Goal: Task Accomplishment & Management: Manage account settings

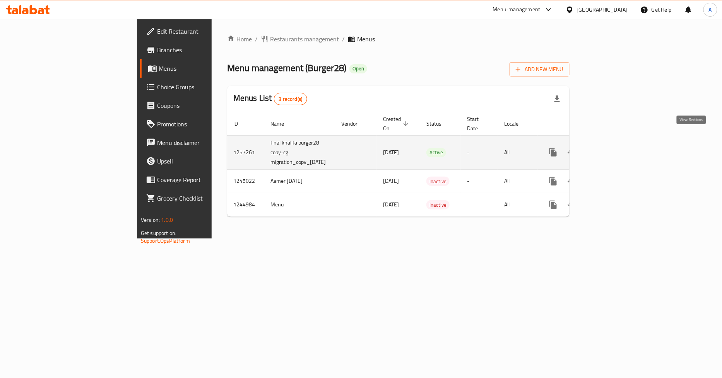
click at [613, 148] on icon "enhanced table" at bounding box center [608, 152] width 9 height 9
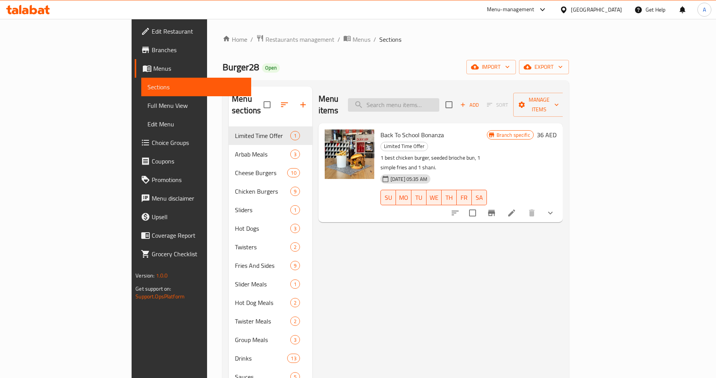
paste input "Beef And Chicken Meal For 4"
type input "Beef And Chicken Meal For 4"
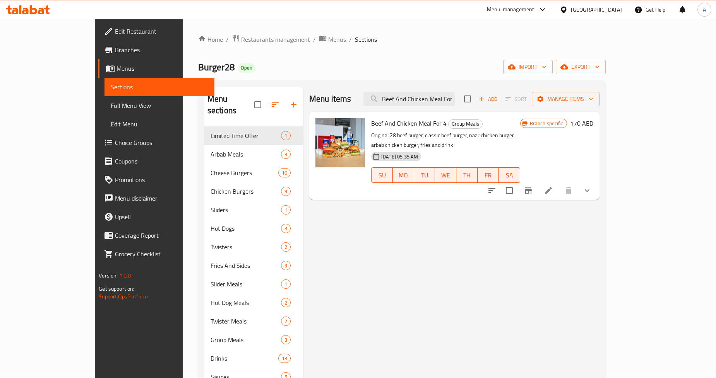
click at [465, 211] on div "Menu items Beef And Chicken Meal For 4 Add Sort Manage items Beef And Chicken M…" at bounding box center [451, 276] width 296 height 378
click at [454, 96] on input "Beef And Chicken Meal For 4" at bounding box center [408, 99] width 91 height 14
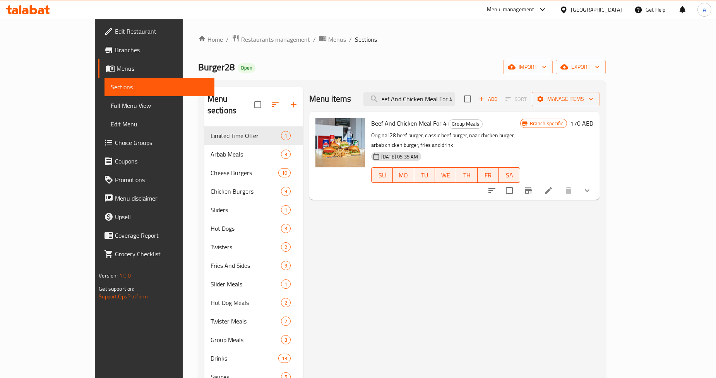
click at [591, 186] on icon "show more" at bounding box center [586, 190] width 9 height 9
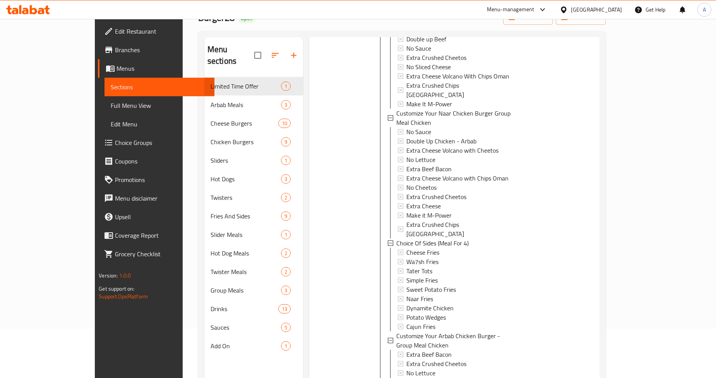
scroll to position [108, 0]
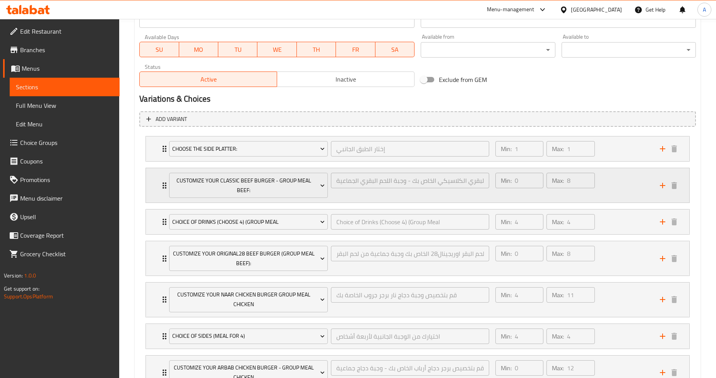
scroll to position [420, 0]
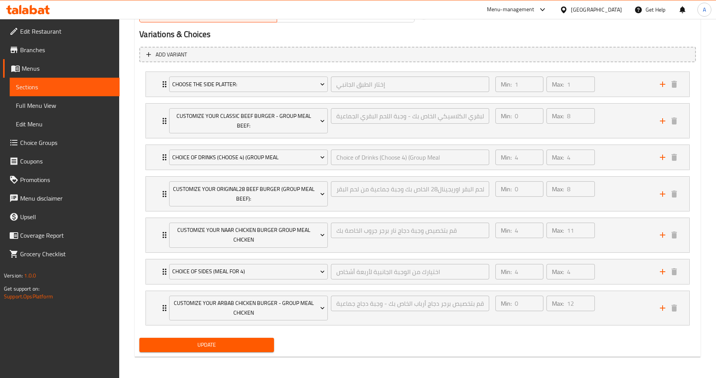
click at [425, 343] on div "Update" at bounding box center [417, 345] width 562 height 20
click at [363, 341] on div "Update" at bounding box center [417, 345] width 562 height 20
click at [162, 312] on icon "Expand" at bounding box center [164, 308] width 9 height 9
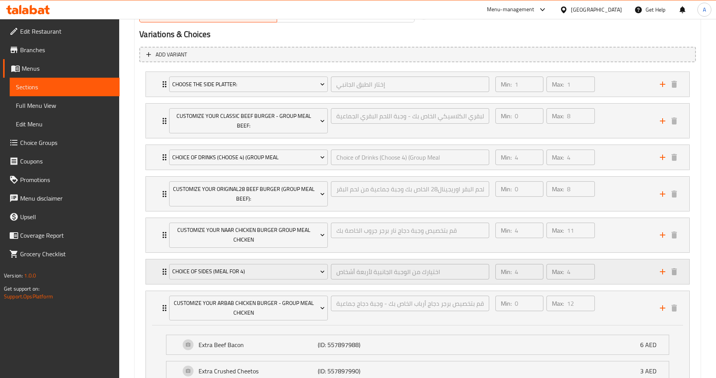
click at [159, 273] on div "Choice Of Sides (Meal For 4) اختيارك من الوجبة الجانبية لأربعة أشخاص ​ Min: 4 ​…" at bounding box center [417, 272] width 543 height 25
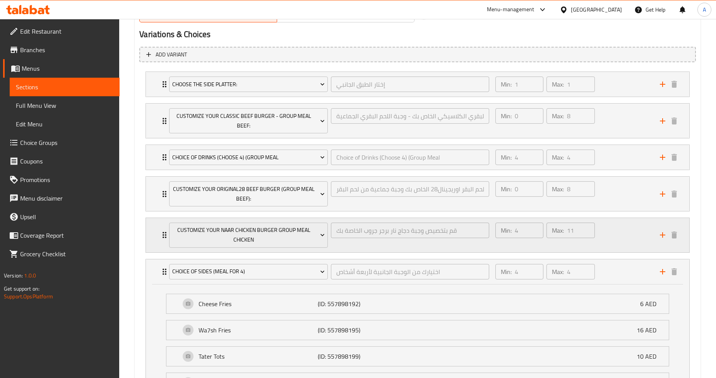
click at [165, 231] on div "Customize Your Naar Chicken Burger Group Meal Chicken قم بتخصيص وجبة دجاج نار ب…" at bounding box center [328, 235] width 329 height 34
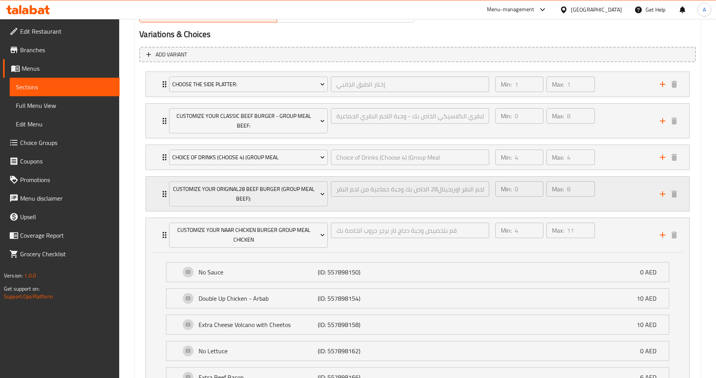
click at [164, 191] on icon "Expand" at bounding box center [164, 194] width 9 height 9
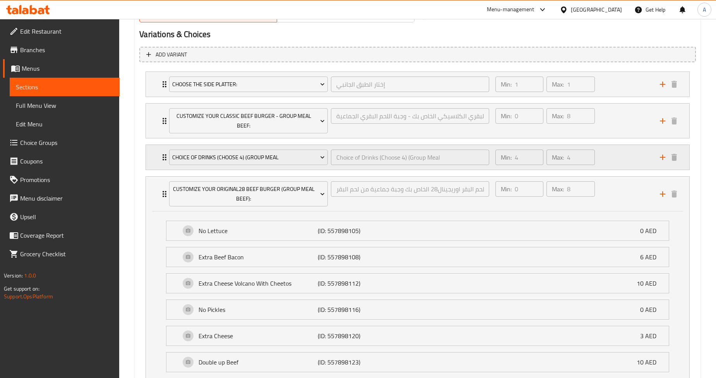
click at [166, 153] on div "Choice of Drinks (Choose 4) (Group Meal Choice of Drinks (Choose 4) (Group Meal…" at bounding box center [328, 157] width 329 height 25
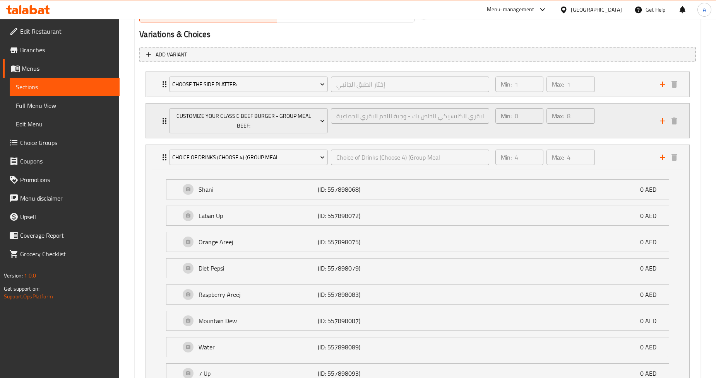
click at [165, 121] on div "Customize Your Classic Beef Burger - Group Meal Beef: قم بتخصيص برجر لحم البقري…" at bounding box center [328, 121] width 329 height 34
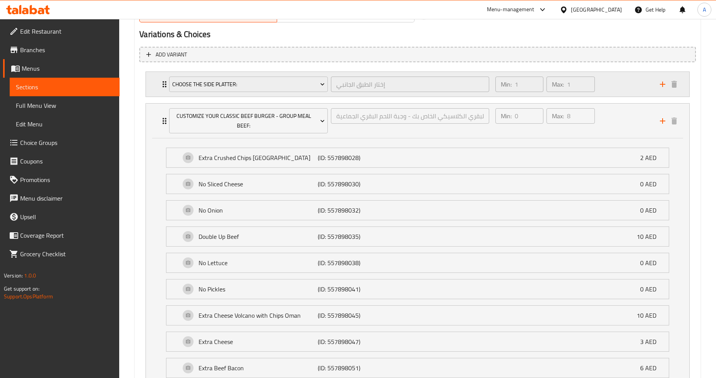
click at [167, 88] on div "Choose The Side Platter:" at bounding box center [247, 84] width 161 height 19
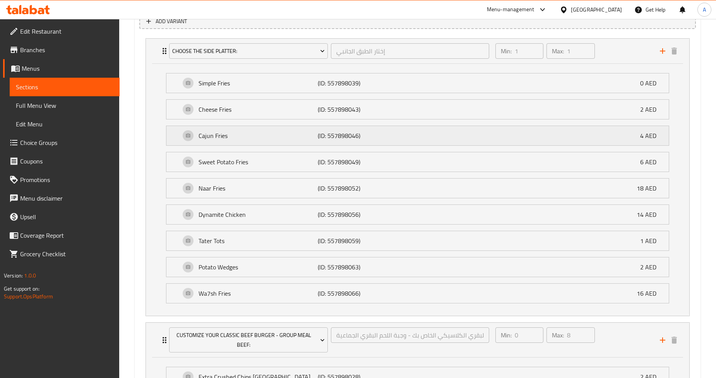
scroll to position [507, 0]
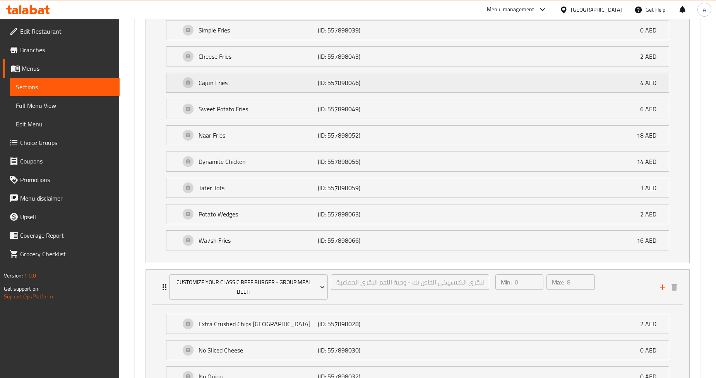
click at [306, 164] on p "Dynamite Chicken" at bounding box center [257, 161] width 119 height 9
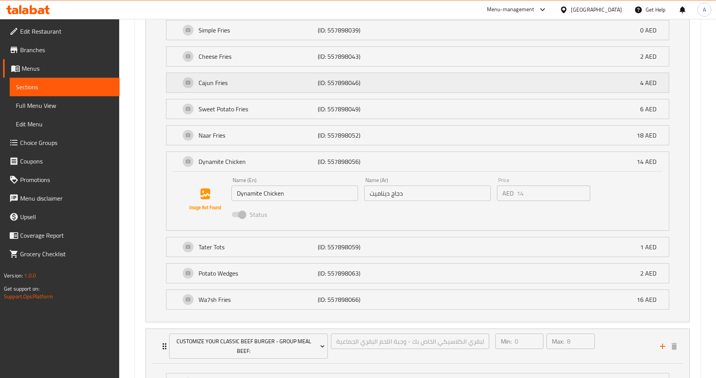
click at [306, 164] on p "Dynamite Chicken" at bounding box center [257, 161] width 119 height 9
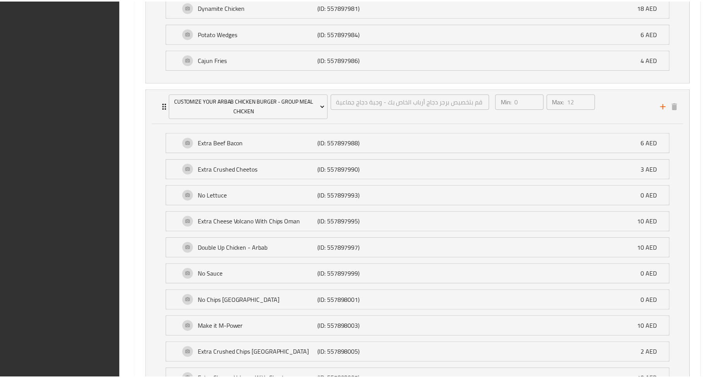
scroll to position [2536, 0]
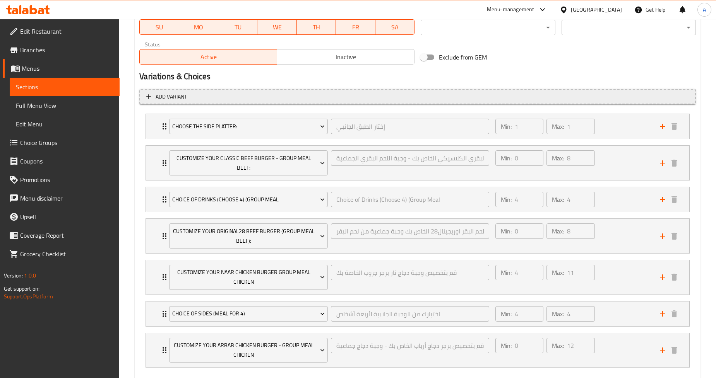
scroll to position [420, 0]
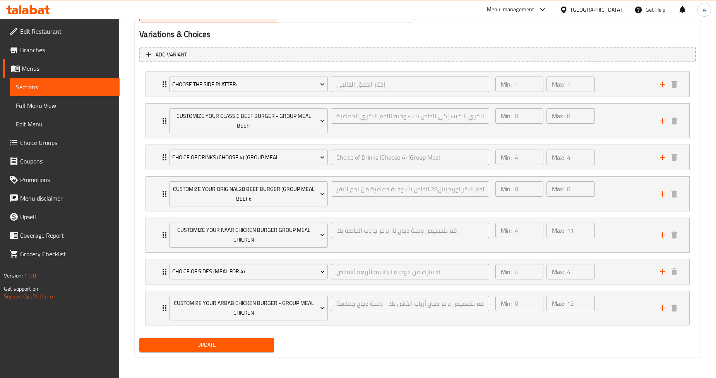
click at [347, 345] on div "Update" at bounding box center [417, 345] width 562 height 20
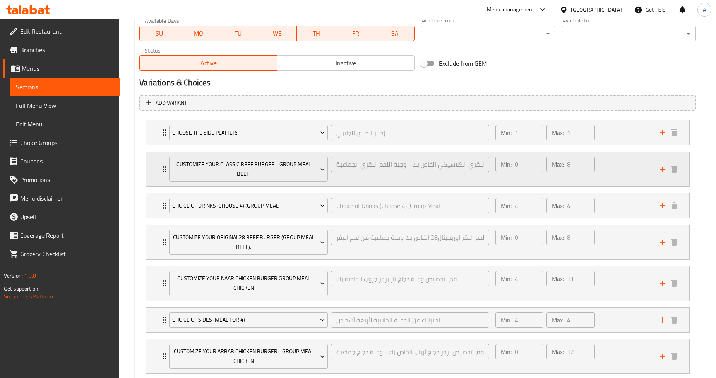
scroll to position [420, 0]
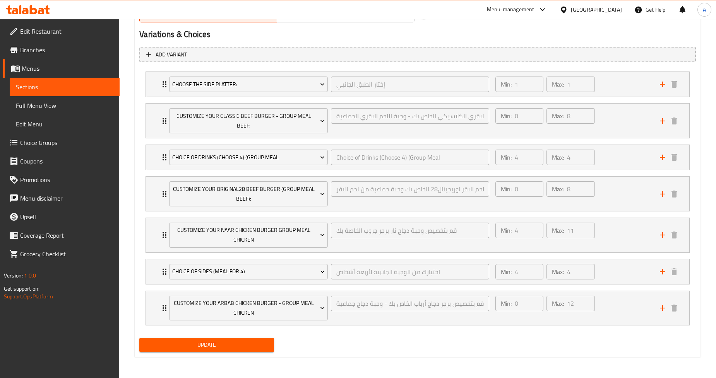
click at [334, 336] on div "Update" at bounding box center [417, 345] width 562 height 20
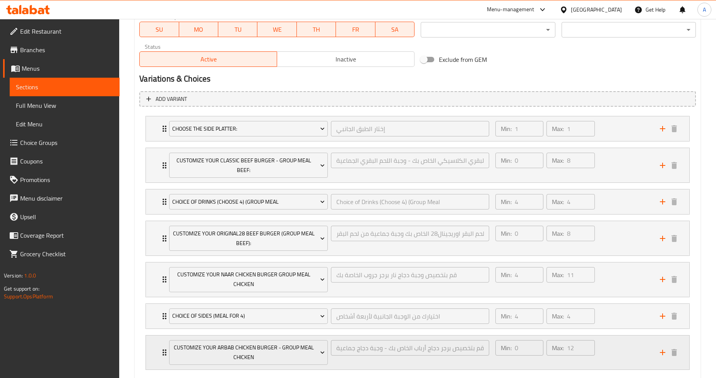
scroll to position [420, 0]
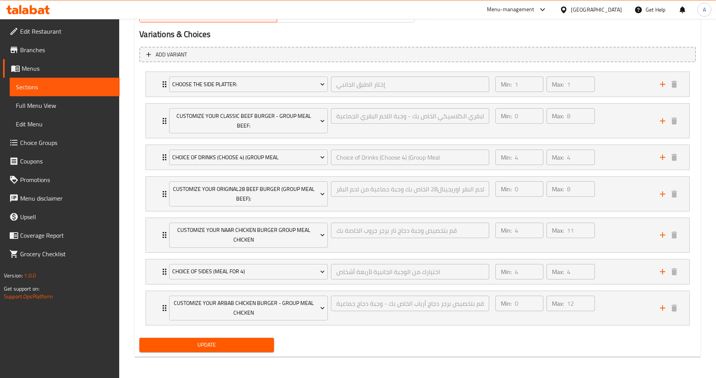
click at [321, 334] on div "Add variant Choose The Side Platter: إختار الطبق الجانبي ​ Min: 1 ​ Max: 1 ​ Si…" at bounding box center [417, 190] width 562 height 292
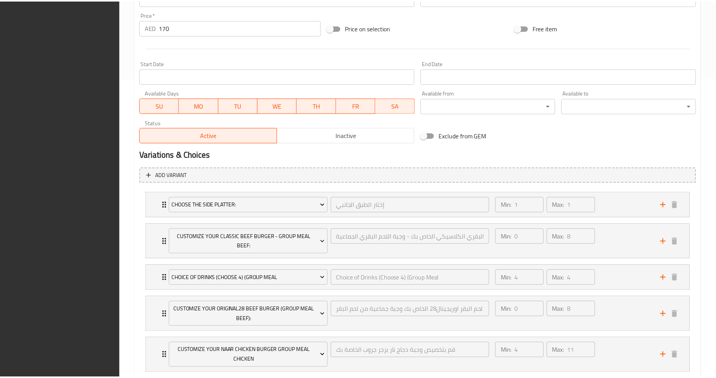
scroll to position [420, 0]
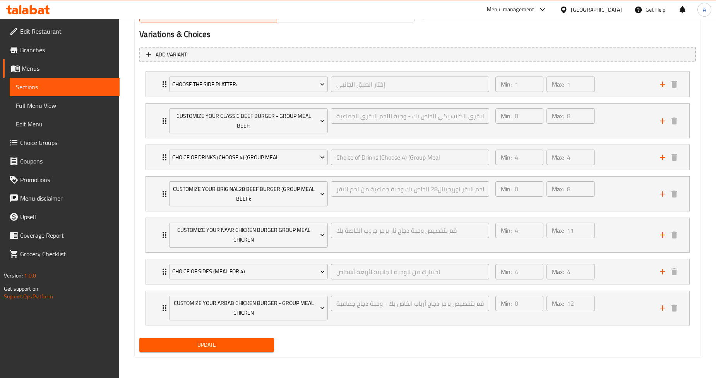
click at [604, 11] on div "United Arab Emirates" at bounding box center [596, 9] width 51 height 9
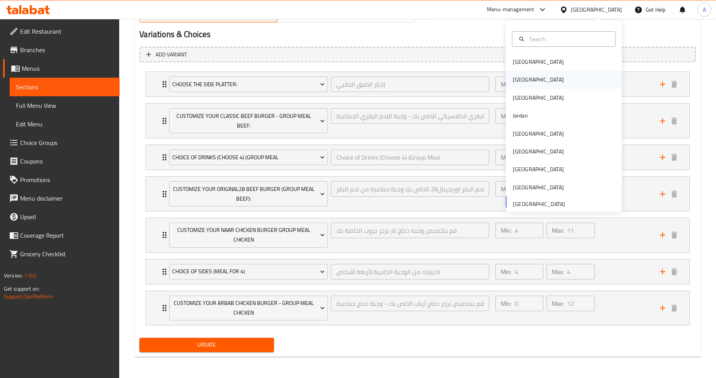
click at [519, 84] on div "[GEOGRAPHIC_DATA]" at bounding box center [537, 80] width 63 height 18
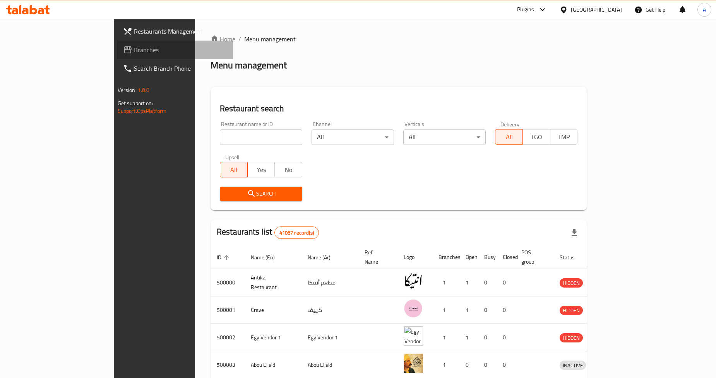
click at [134, 51] on span "Branches" at bounding box center [180, 49] width 93 height 9
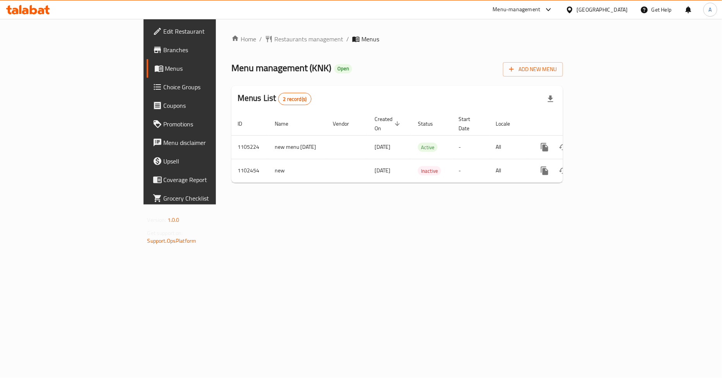
click at [455, 205] on div "Home / Restaurants management / Menus Menu management ( KNK ) Open Add New Menu…" at bounding box center [397, 112] width 362 height 186
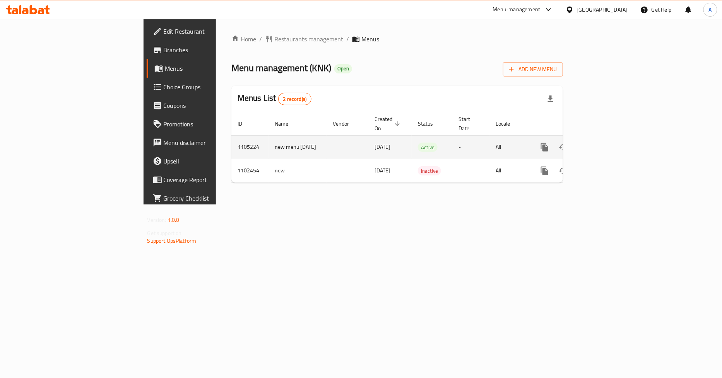
click at [605, 143] on icon "enhanced table" at bounding box center [600, 147] width 9 height 9
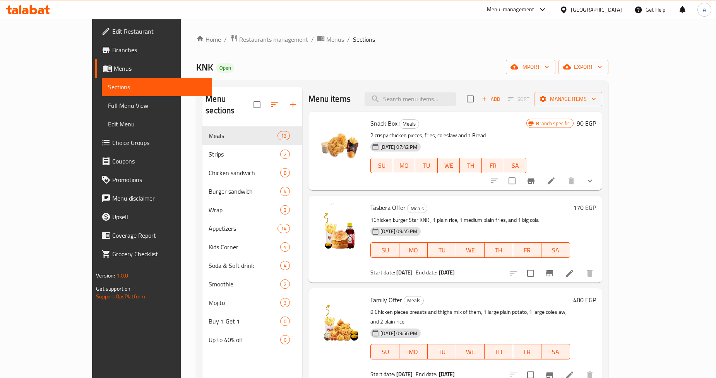
click at [466, 211] on h6 "Tasbera Offer Meals" at bounding box center [469, 207] width 199 height 11
click at [594, 177] on icon "show more" at bounding box center [589, 180] width 9 height 9
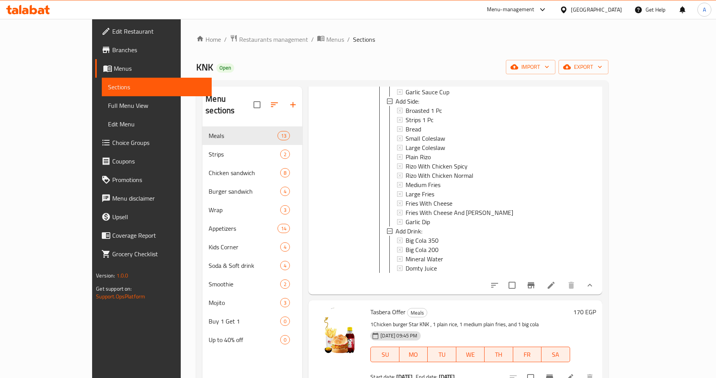
scroll to position [258, 0]
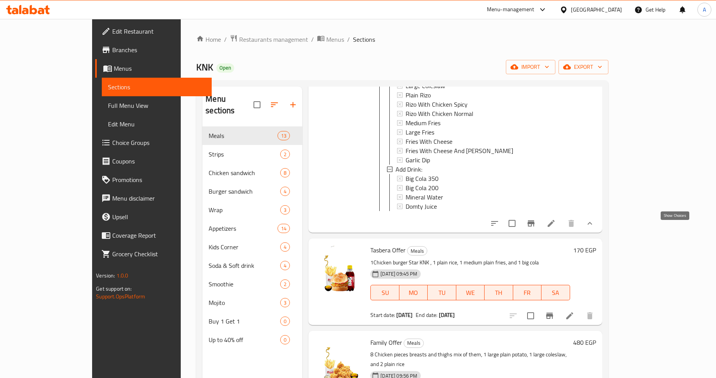
click at [594, 228] on icon "show more" at bounding box center [589, 223] width 9 height 9
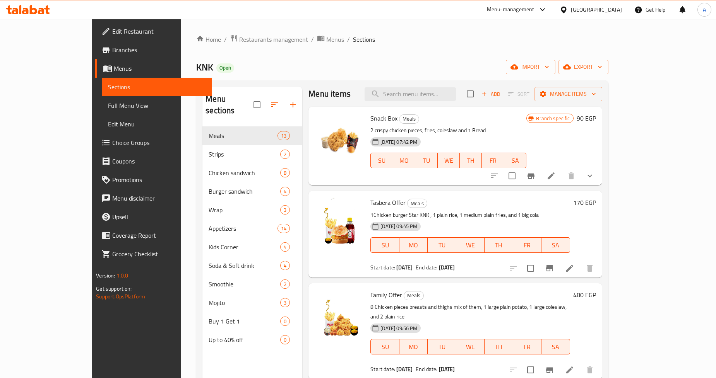
scroll to position [0, 0]
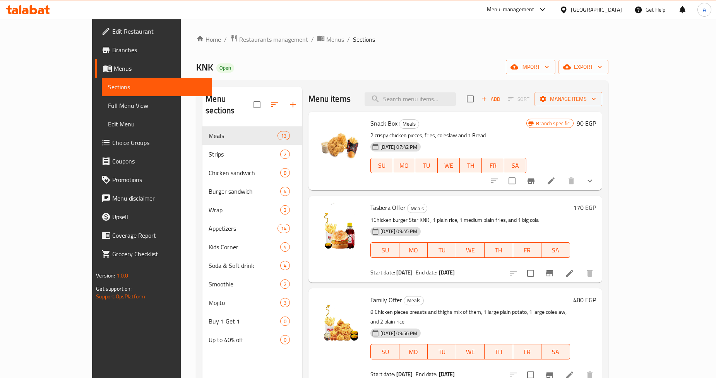
click at [519, 222] on p "1Chicken burger Star KNK , 1 plain rice, 1 medium plain fries, and 1 big cola" at bounding box center [469, 220] width 199 height 10
click at [112, 54] on span "Branches" at bounding box center [158, 49] width 93 height 9
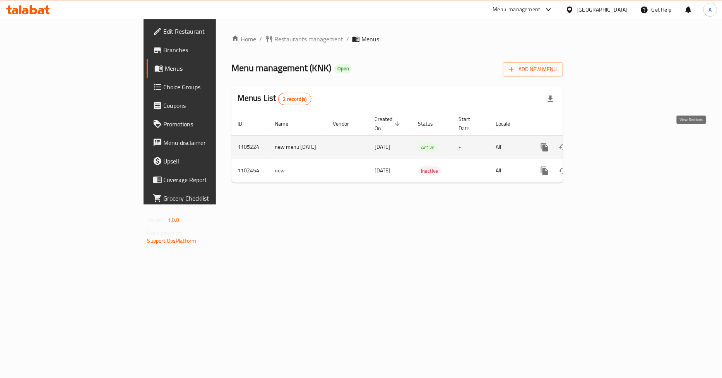
click at [605, 143] on icon "enhanced table" at bounding box center [600, 147] width 9 height 9
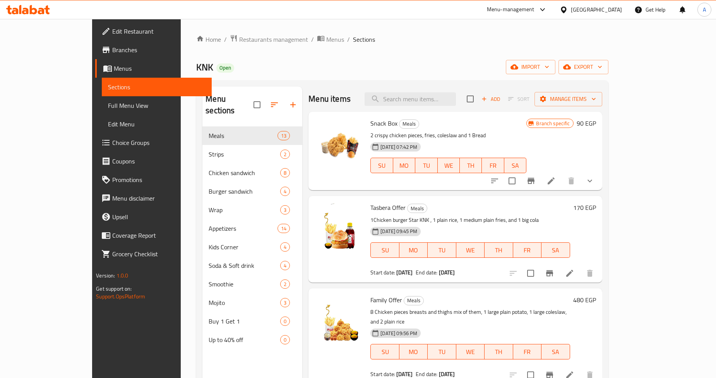
click at [493, 198] on div "Tasbera Offer Meals 1Chicken burger Star KNK , 1 plain rice, 1 medium plain fri…" at bounding box center [454, 239] width 293 height 86
click at [445, 101] on input "search" at bounding box center [409, 99] width 91 height 14
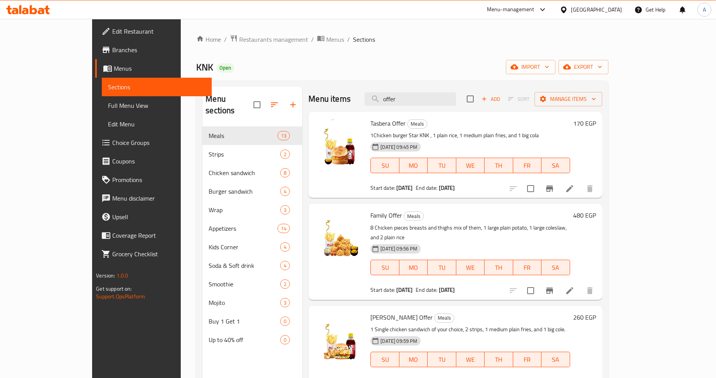
type input "offer"
click at [450, 130] on div "Tasbera Offer Meals 1Chicken burger Star KNK , 1 plain rice, 1 medium plain fri…" at bounding box center [469, 155] width 205 height 80
click at [554, 192] on icon "Branch-specific-item" at bounding box center [549, 188] width 9 height 9
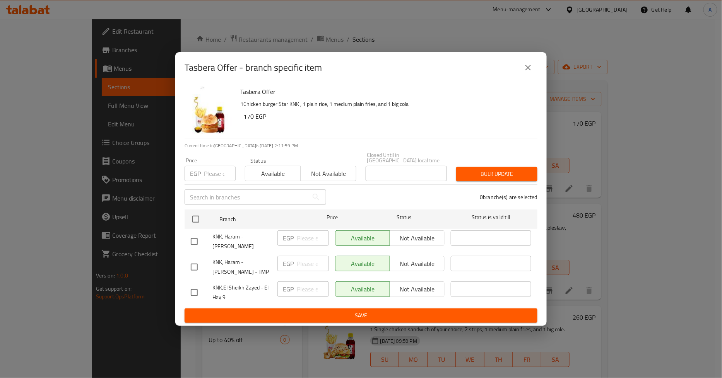
click at [523, 72] on button "close" at bounding box center [528, 67] width 19 height 19
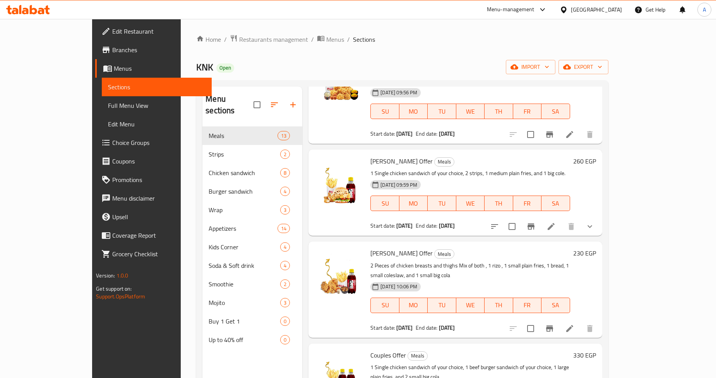
scroll to position [172, 0]
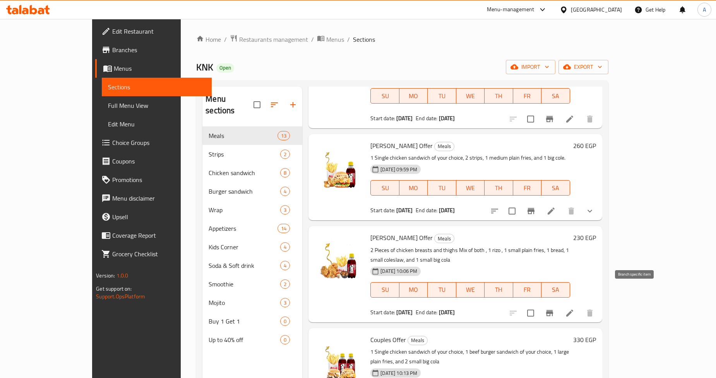
click at [554, 309] on icon "Branch-specific-item" at bounding box center [549, 313] width 9 height 9
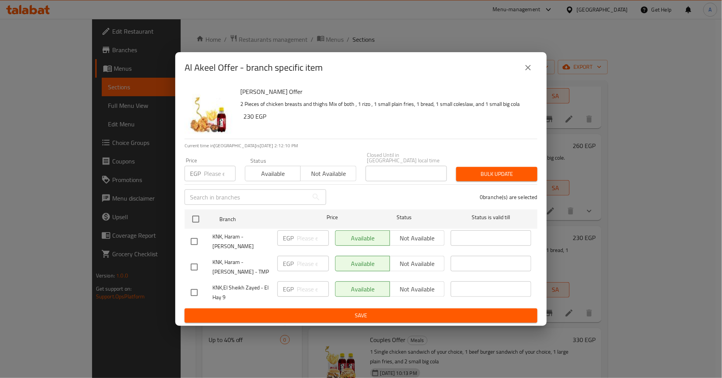
click at [524, 72] on icon "close" at bounding box center [527, 67] width 9 height 9
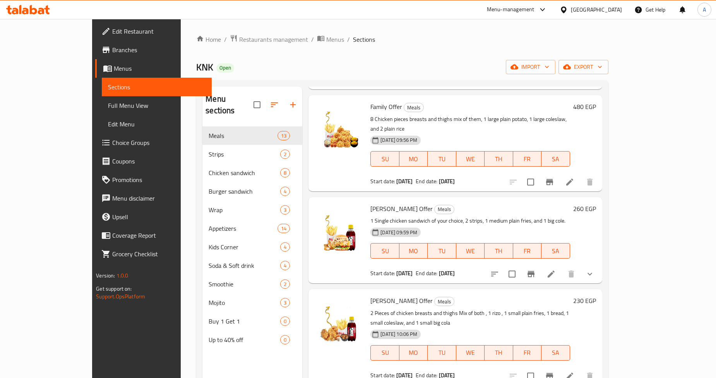
scroll to position [86, 0]
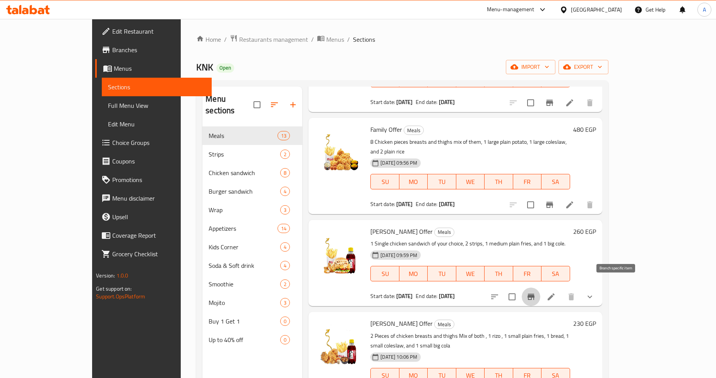
click at [534, 294] on icon "Branch-specific-item" at bounding box center [530, 297] width 7 height 6
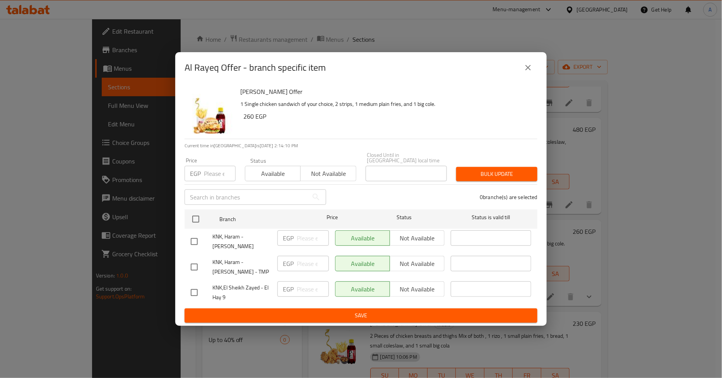
click at [533, 72] on button "close" at bounding box center [528, 67] width 19 height 19
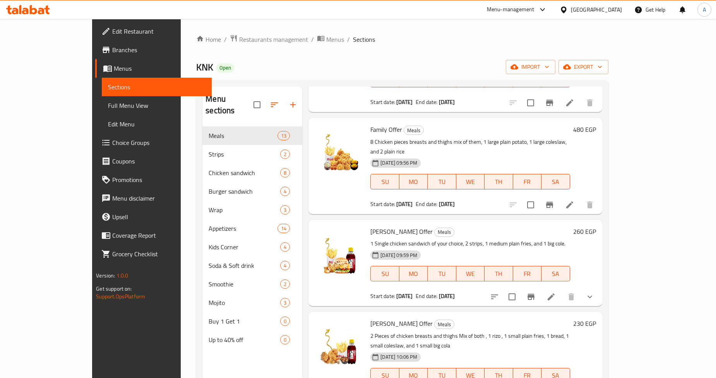
click at [559, 229] on div "Al Rayeq Offer Meals 1 Single chicken sandwich of your choice, 2 strips, 1 medi…" at bounding box center [469, 263] width 205 height 80
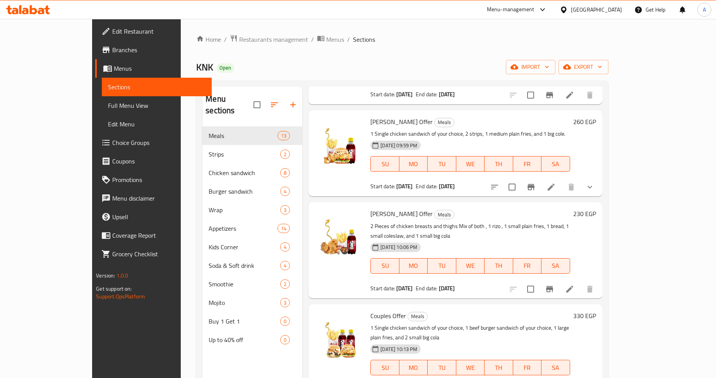
scroll to position [215, 0]
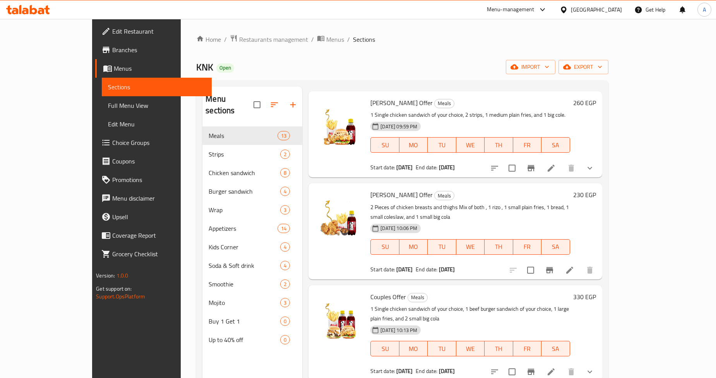
click at [461, 292] on h6 "Couples Offer Meals" at bounding box center [469, 297] width 199 height 11
click at [534, 369] on icon "Branch-specific-item" at bounding box center [530, 372] width 7 height 6
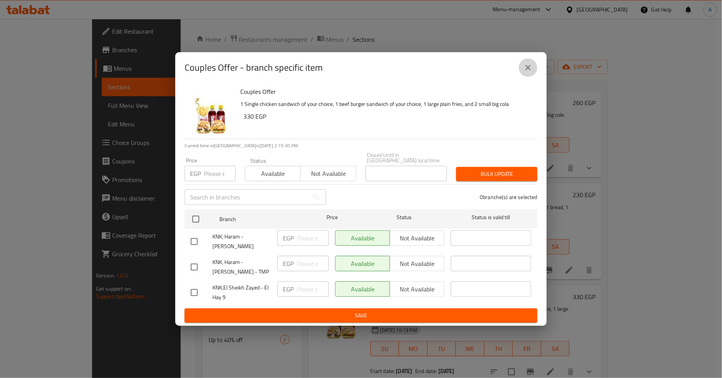
click at [529, 70] on icon "close" at bounding box center [527, 67] width 5 height 5
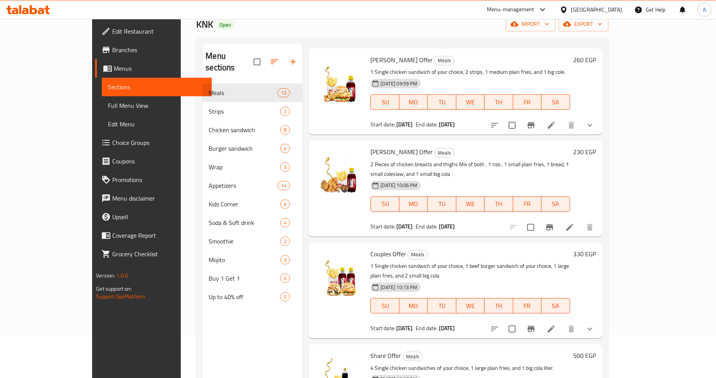
click at [229, 318] on div "Menu sections Meals 13 Strips 2 Chicken sandwich 8 Burger sandwich 4 Wrap 3 App…" at bounding box center [252, 233] width 100 height 378
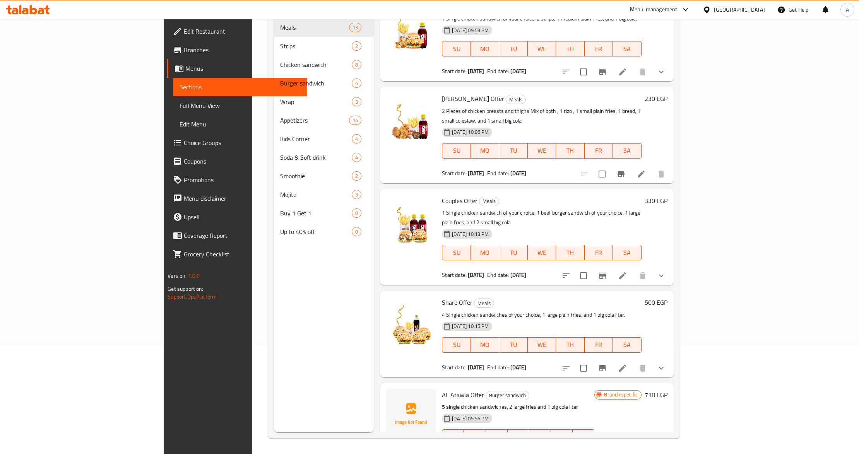
scroll to position [109, 0]
click at [557, 378] on h6 "AL Atawla Offer Burger sandwich" at bounding box center [518, 394] width 152 height 11
click at [274, 348] on div "Menu sections Meals 13 Strips 2 Chicken sandwich 8 Burger sandwich 4 Wrap 3 App…" at bounding box center [324, 205] width 100 height 454
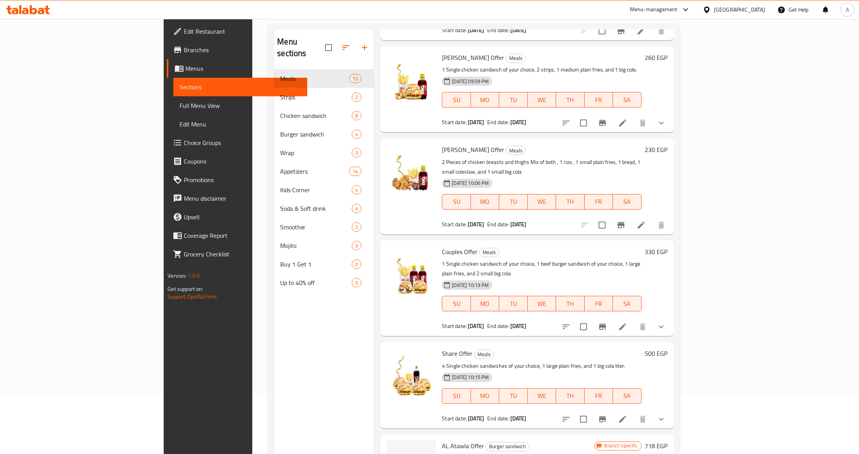
click at [167, 55] on link "Branches" at bounding box center [237, 50] width 140 height 19
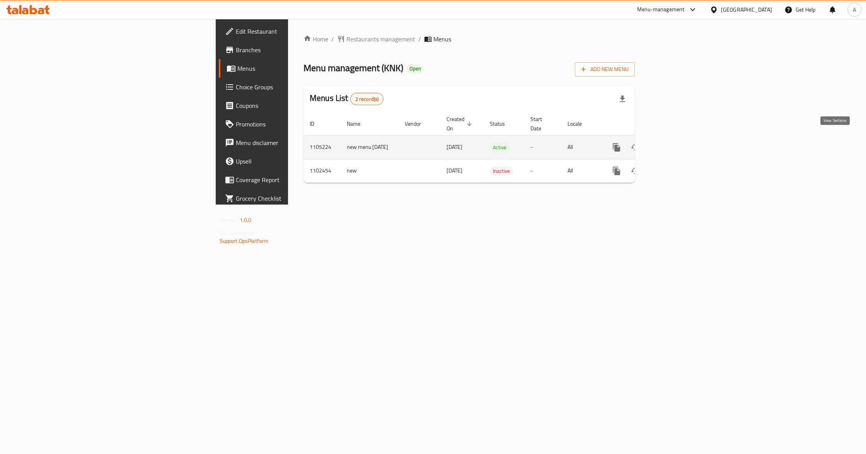
click at [677, 143] on icon "enhanced table" at bounding box center [672, 147] width 9 height 9
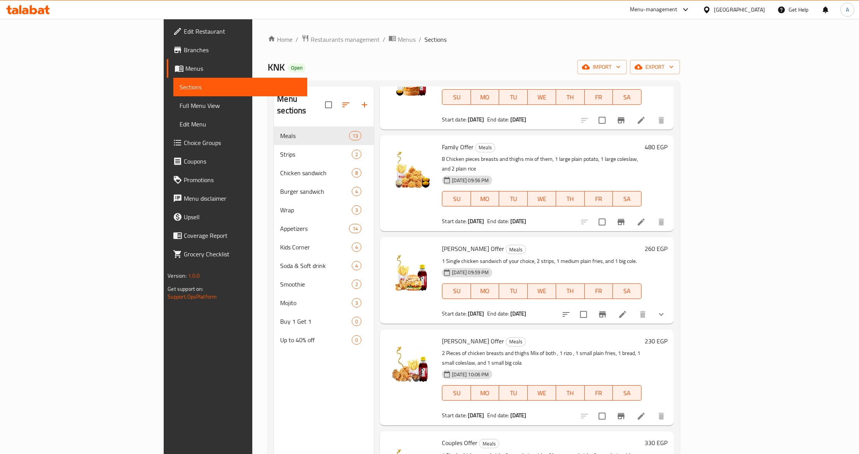
scroll to position [155, 0]
click at [625, 410] on icon "Branch-specific-item" at bounding box center [620, 414] width 9 height 9
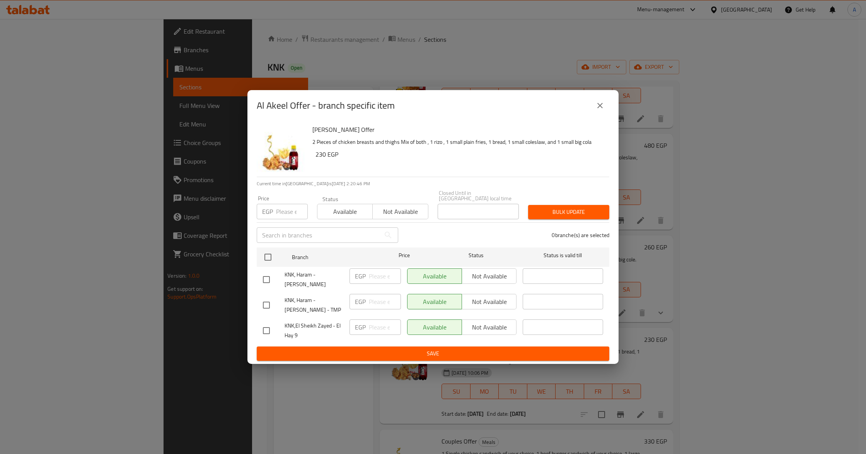
click at [596, 107] on icon "close" at bounding box center [600, 105] width 9 height 9
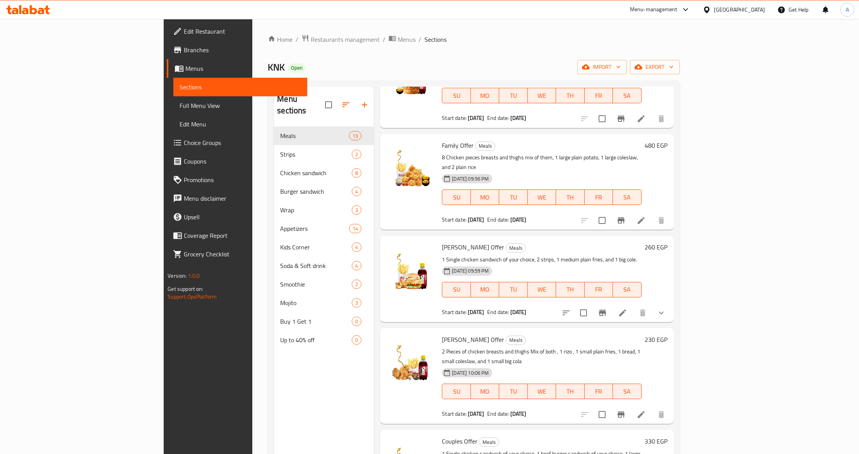
click at [502, 347] on p "2 Pieces of chicken breasts and thighs Mix of both , 1 rizo , 1 small plain fri…" at bounding box center [541, 356] width 199 height 19
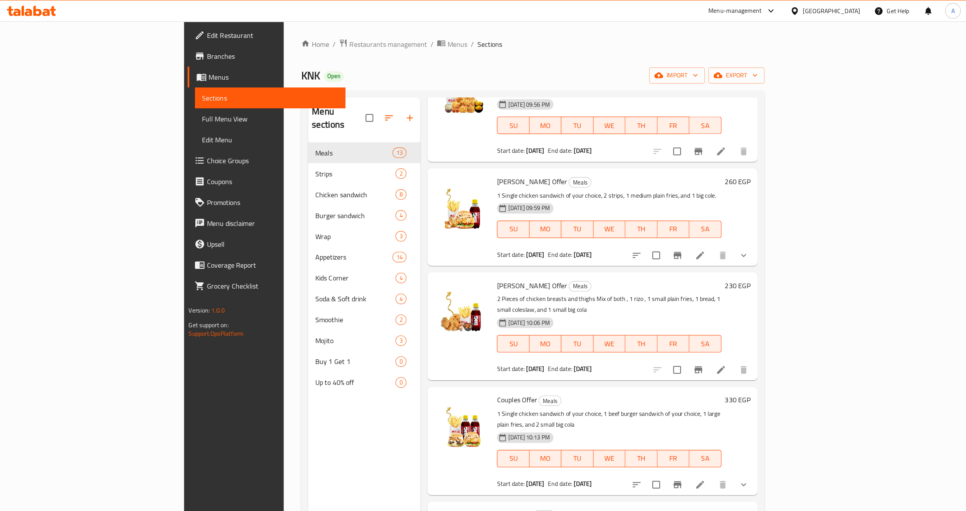
scroll to position [258, 0]
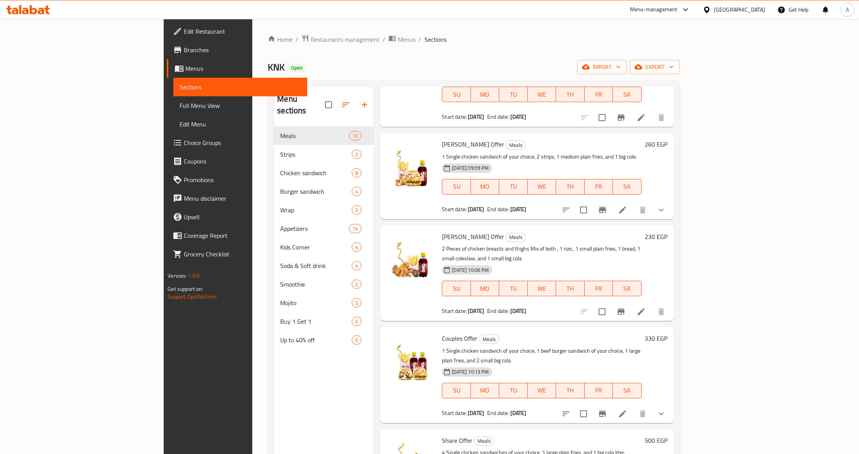
click at [538, 231] on h6 "Al Akeel Offer Meals" at bounding box center [541, 236] width 199 height 11
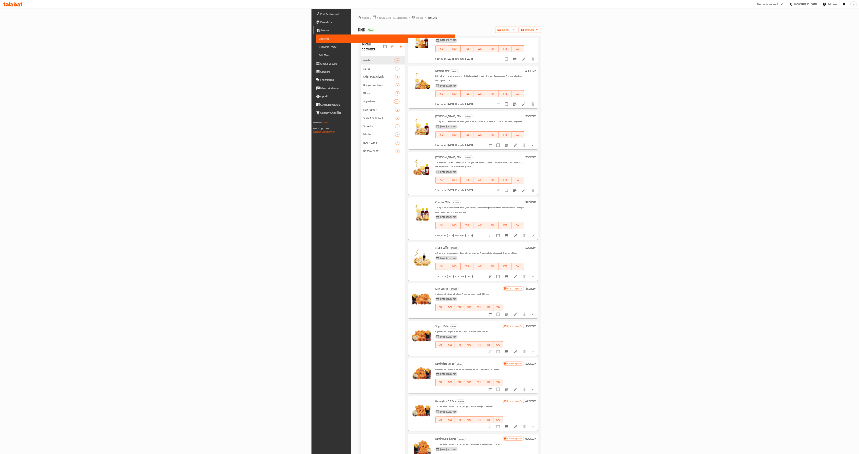
scroll to position [0, 0]
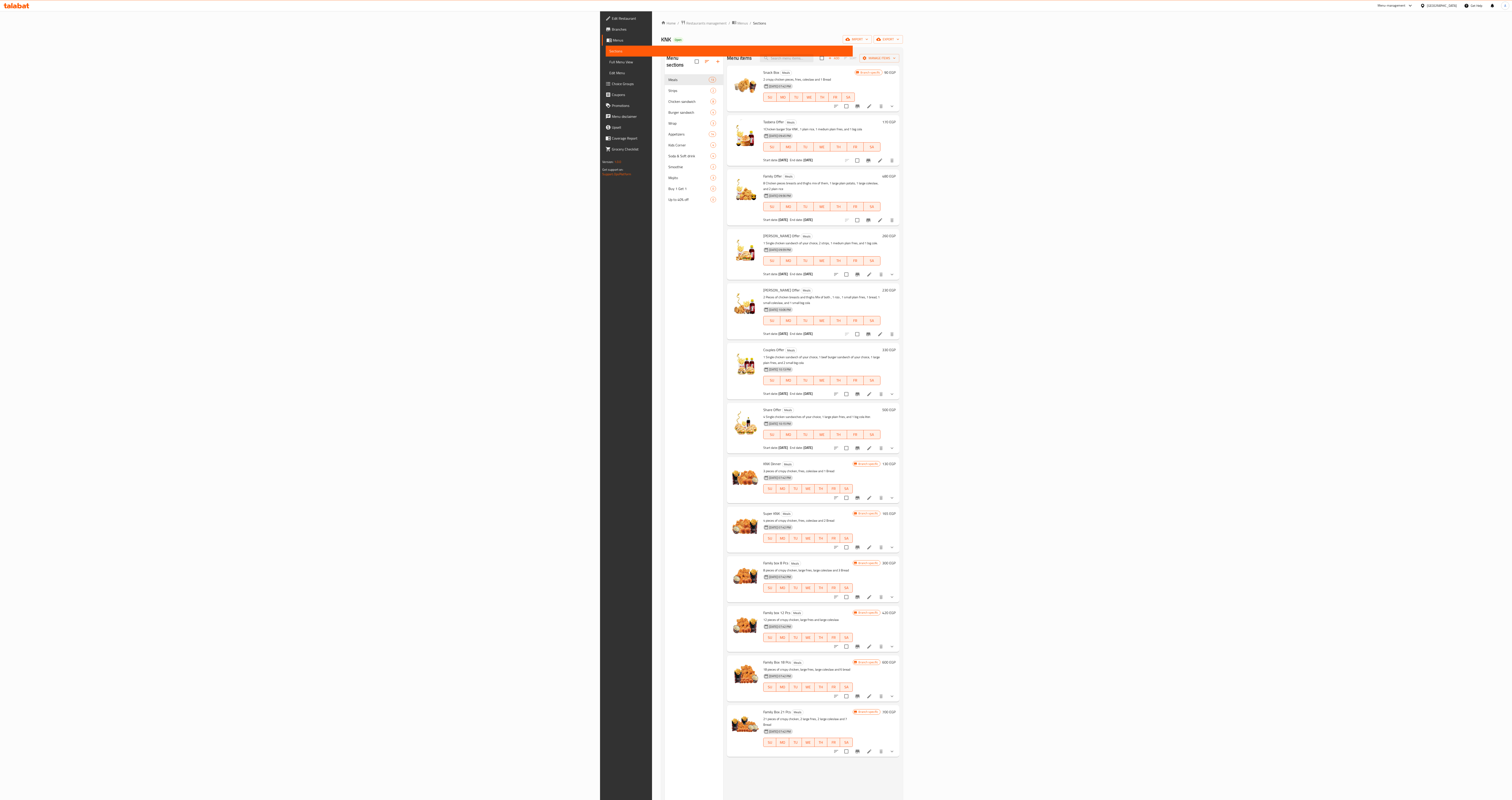
click at [508, 266] on div "Menu sections Meals 13 Strips 2 Chicken sandwich 8 Burger sandwich 4 Wrap 3 App…" at bounding box center [694, 451] width 59 height 800
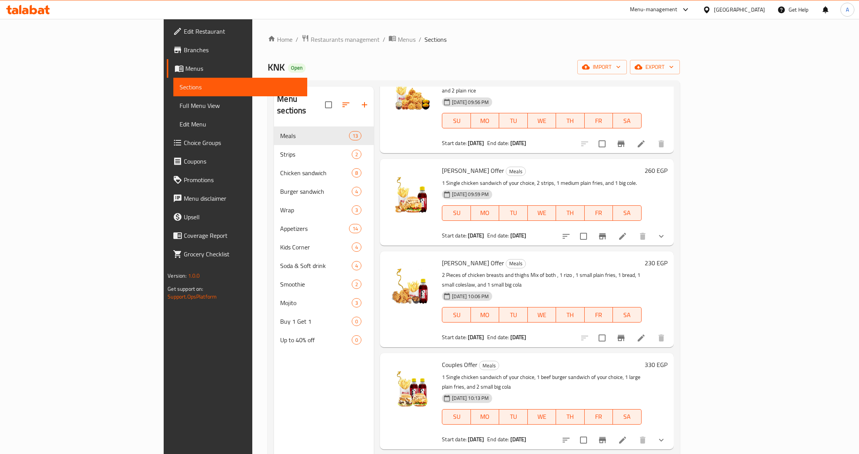
scroll to position [361, 0]
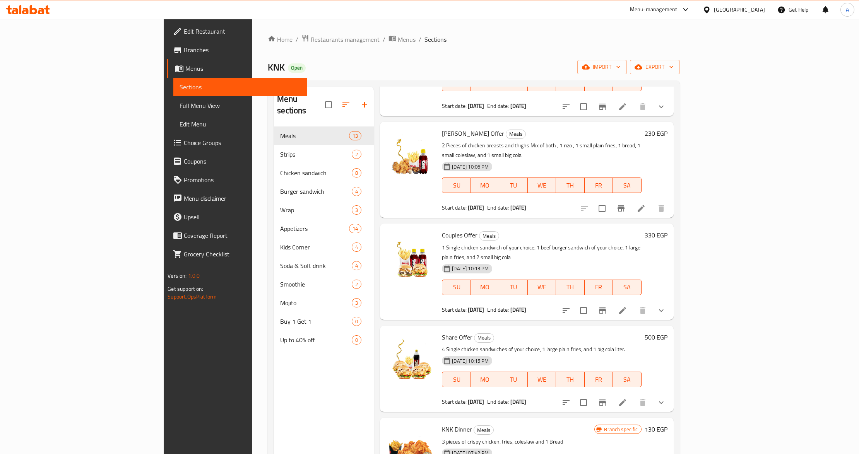
click at [279, 383] on div "Menu sections Meals 13 Strips 2 Chicken sandwich 8 Burger sandwich 4 Wrap 3 App…" at bounding box center [324, 314] width 100 height 454
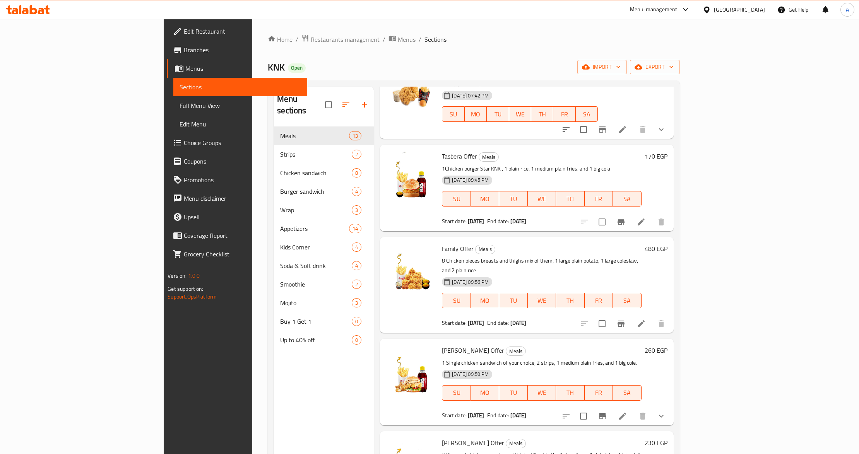
scroll to position [0, 0]
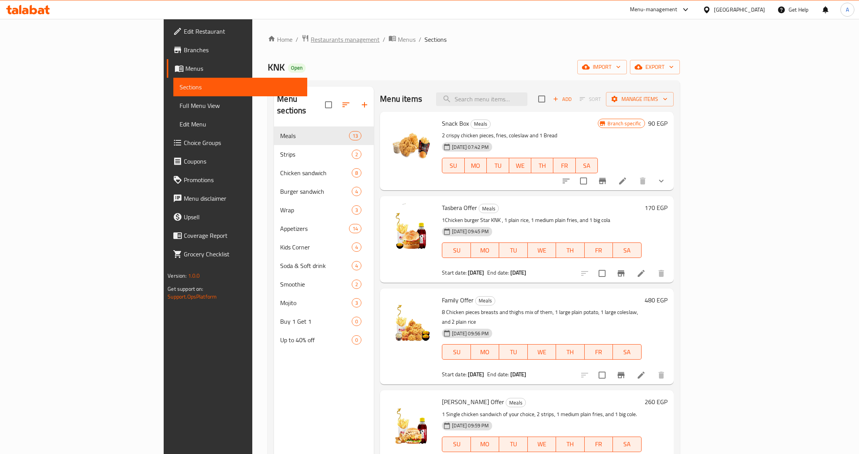
click at [311, 38] on span "Restaurants management" at bounding box center [345, 39] width 69 height 9
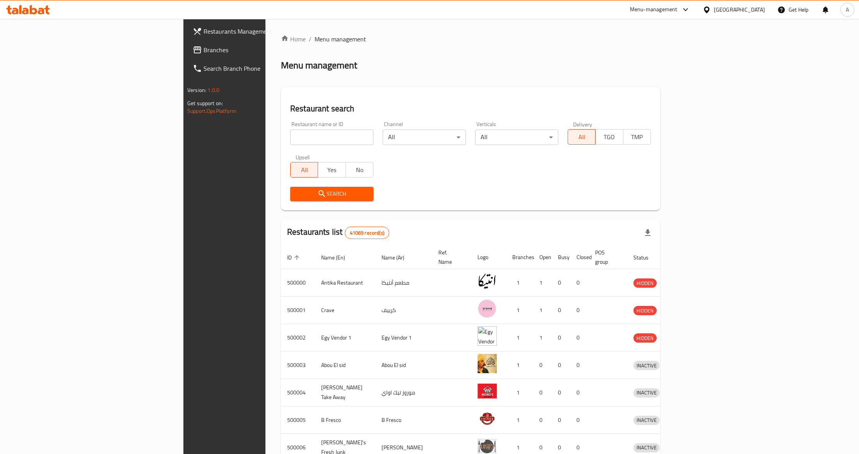
click at [390, 181] on div "Restaurant name or ID Restaurant name or ID Channel All ​ Verticals All ​ Deliv…" at bounding box center [470, 161] width 370 height 89
click at [714, 10] on div at bounding box center [707, 9] width 11 height 9
click at [671, 203] on div "[GEOGRAPHIC_DATA]" at bounding box center [680, 202] width 51 height 9
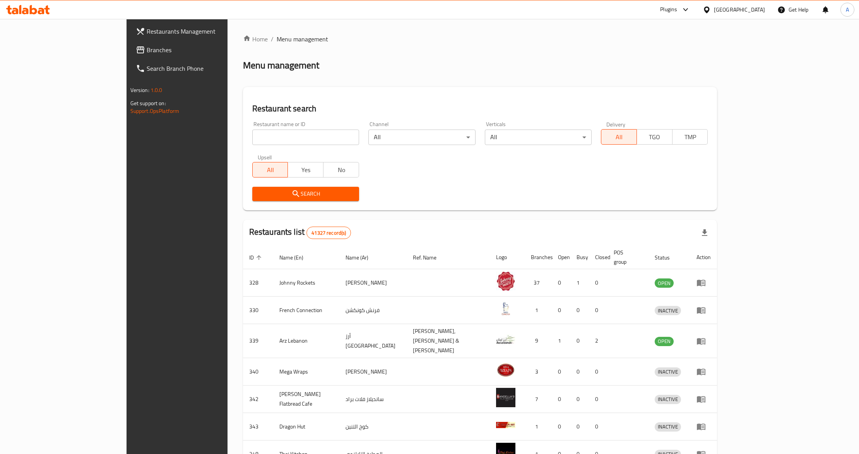
click at [147, 50] on span "Branches" at bounding box center [205, 49] width 117 height 9
